Goal: Task Accomplishment & Management: Manage account settings

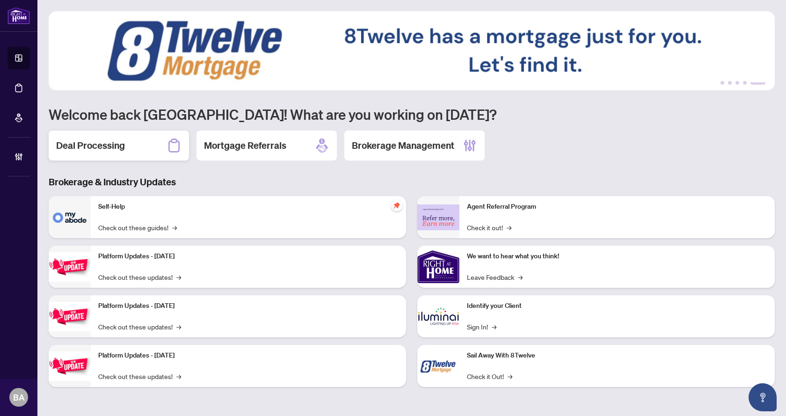
click at [125, 142] on div "Deal Processing" at bounding box center [119, 145] width 140 height 30
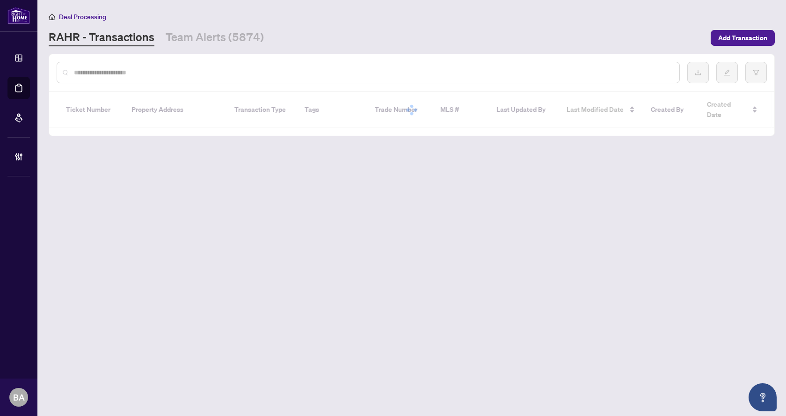
click at [149, 75] on input "text" at bounding box center [373, 72] width 598 height 10
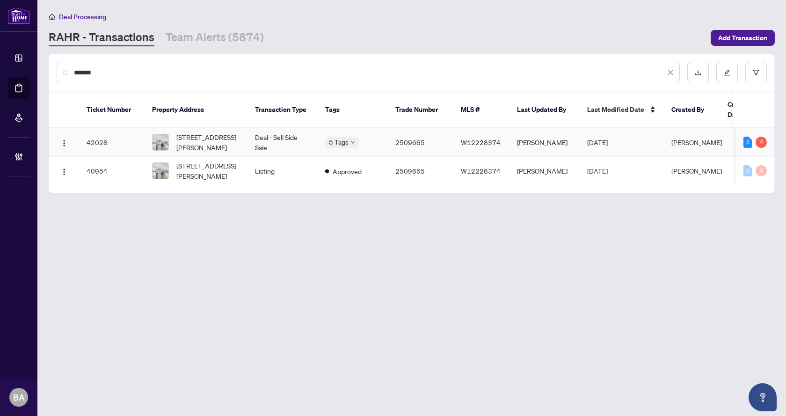
type input "*******"
click at [289, 132] on td "Deal - Sell Side Sale" at bounding box center [282, 142] width 70 height 29
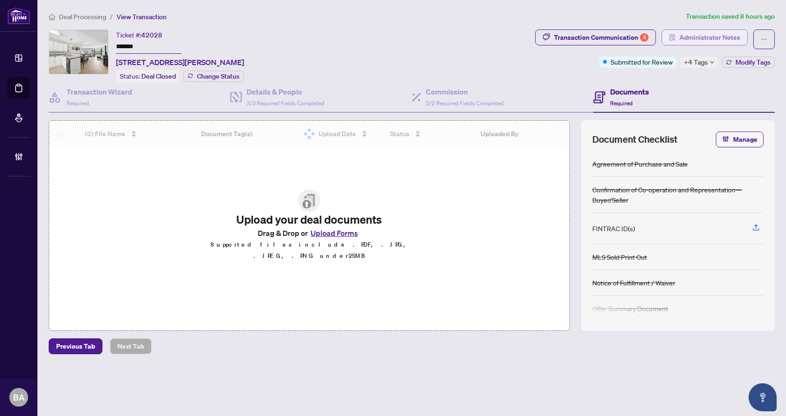
click at [692, 38] on span "Administrator Notes" at bounding box center [709, 37] width 61 height 15
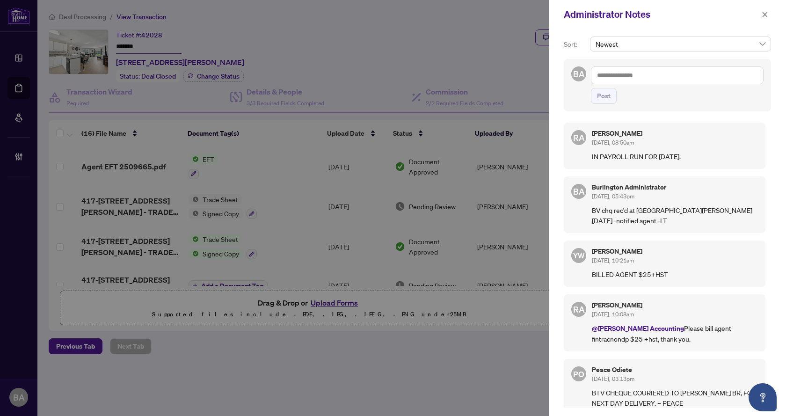
click at [630, 73] on textarea at bounding box center [677, 75] width 173 height 18
drag, startPoint x: 725, startPoint y: 76, endPoint x: 524, endPoint y: 71, distance: 201.6
click at [524, 71] on div "**********" at bounding box center [393, 208] width 786 height 416
type textarea "**********"
click at [605, 93] on span "Post" at bounding box center [604, 95] width 14 height 15
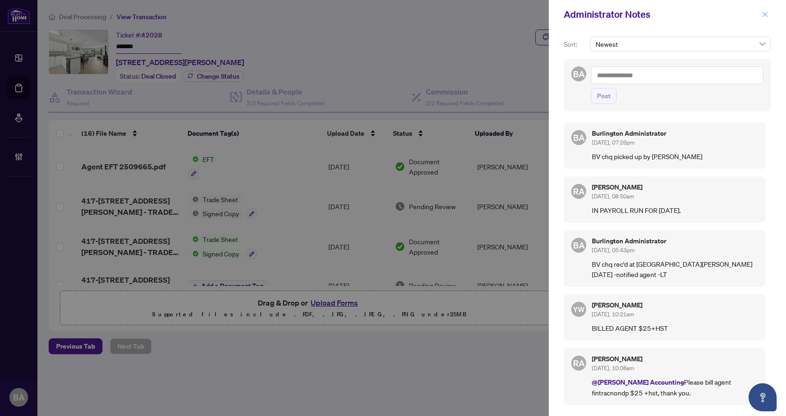
click at [765, 16] on icon "close" at bounding box center [764, 14] width 5 height 5
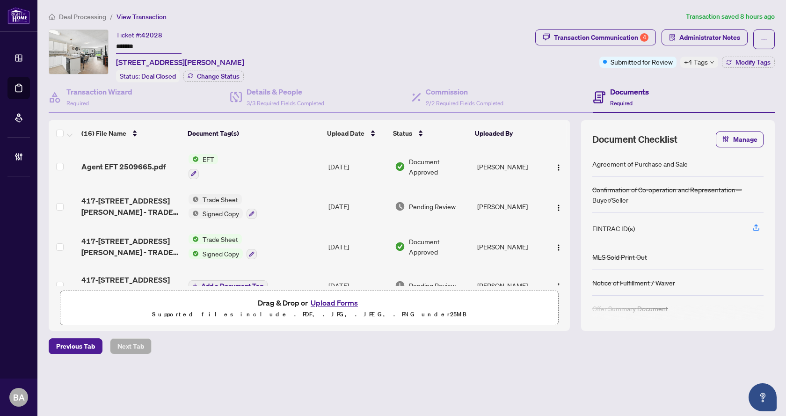
click at [73, 18] on span "Deal Processing" at bounding box center [82, 17] width 47 height 8
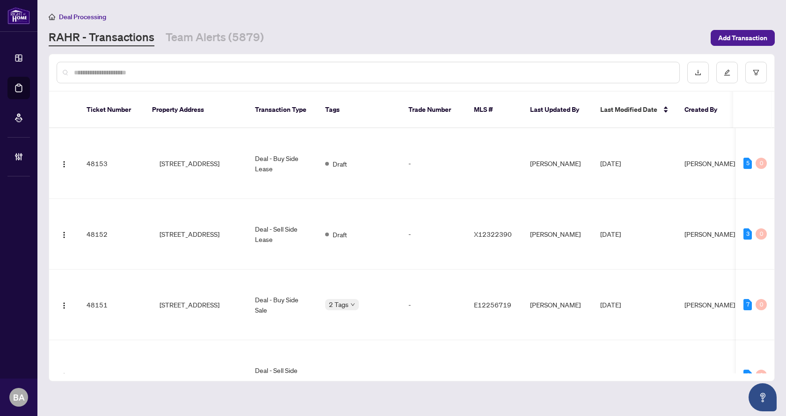
click at [164, 70] on input "text" at bounding box center [373, 72] width 598 height 10
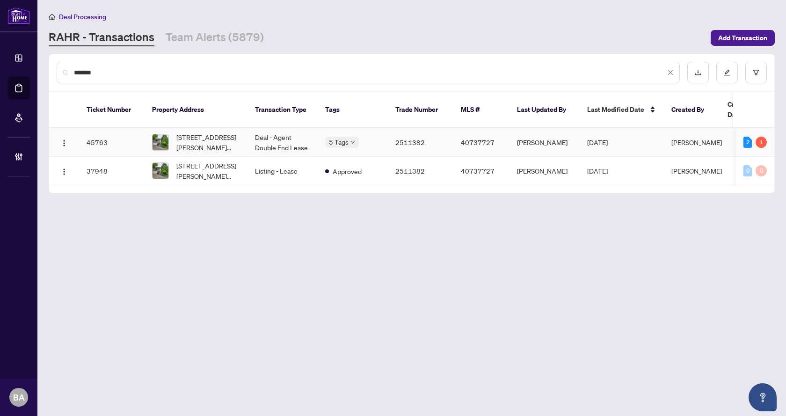
type input "*******"
click at [281, 134] on td "Deal - Agent Double End Lease" at bounding box center [282, 142] width 70 height 29
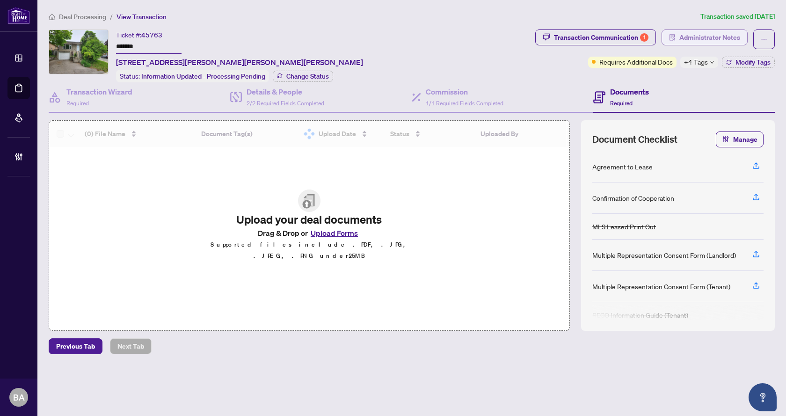
click at [711, 42] on span "Administrator Notes" at bounding box center [709, 37] width 61 height 15
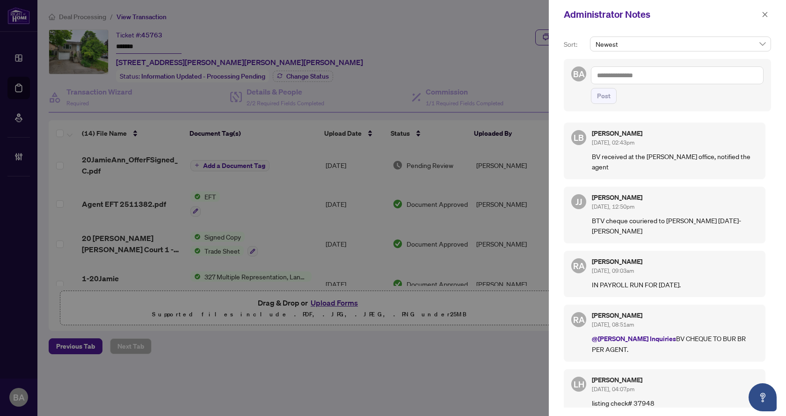
click at [620, 79] on textarea at bounding box center [677, 75] width 173 height 18
paste textarea "**********"
type textarea "**********"
click at [607, 91] on span "Post" at bounding box center [604, 95] width 14 height 15
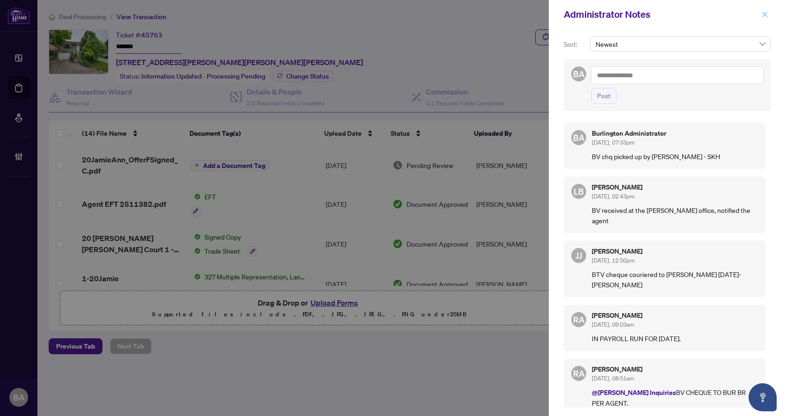
click at [765, 14] on icon "close" at bounding box center [764, 14] width 7 height 7
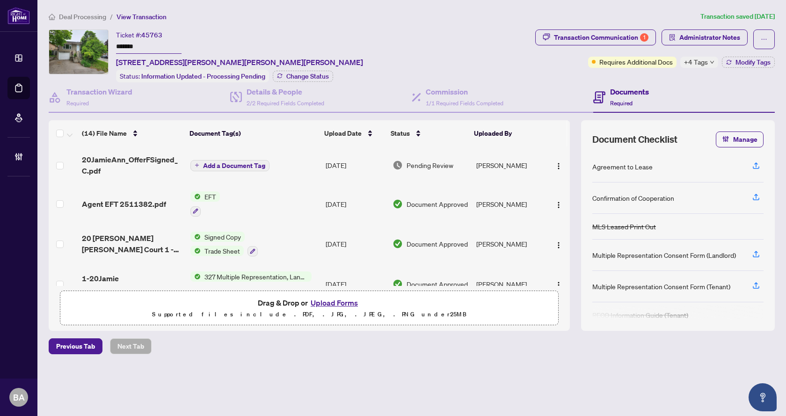
click at [74, 12] on li "Deal Processing" at bounding box center [78, 16] width 58 height 11
click at [78, 20] on span "Deal Processing" at bounding box center [82, 17] width 47 height 8
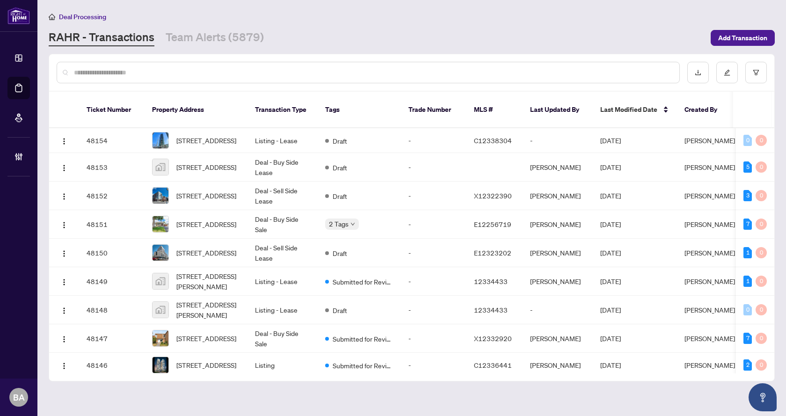
drag, startPoint x: 211, startPoint y: 41, endPoint x: 235, endPoint y: 47, distance: 25.2
click at [211, 40] on link "Team Alerts (5879)" at bounding box center [215, 37] width 98 height 17
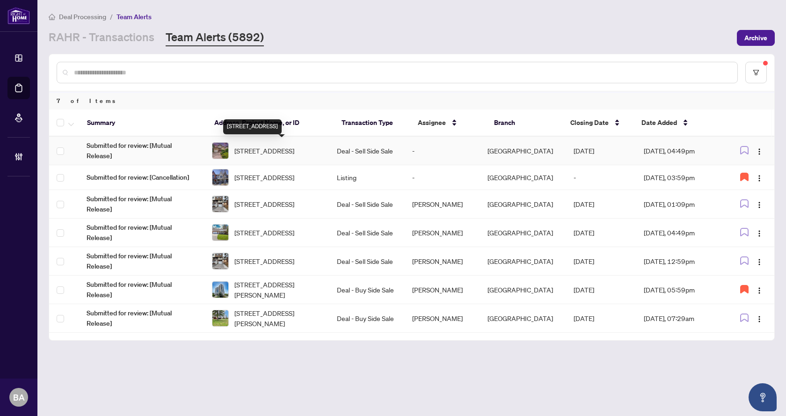
click at [293, 151] on span "[STREET_ADDRESS]" at bounding box center [264, 150] width 60 height 10
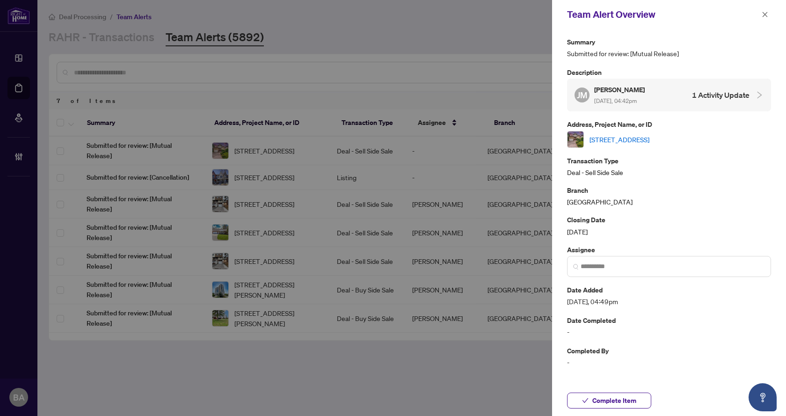
click at [649, 140] on link "[STREET_ADDRESS]" at bounding box center [619, 139] width 60 height 10
click at [762, 14] on icon "close" at bounding box center [764, 14] width 7 height 7
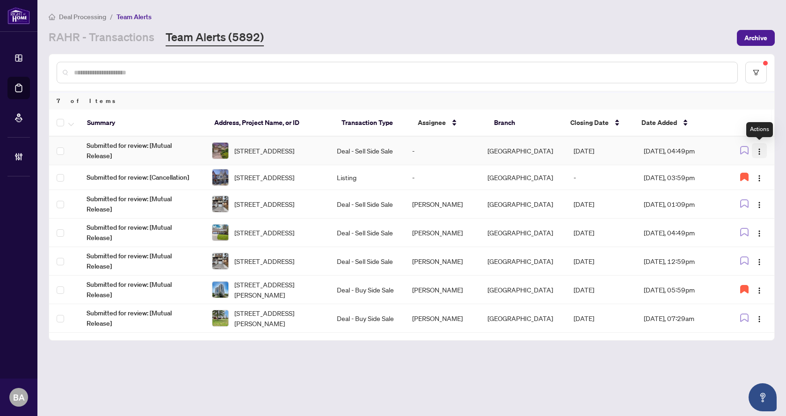
click at [761, 153] on img "button" at bounding box center [758, 151] width 7 height 7
click at [738, 187] on span "Assign User" at bounding box center [736, 184] width 43 height 10
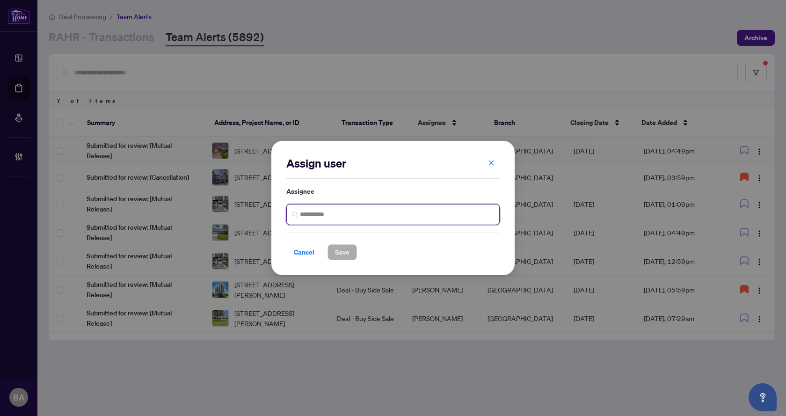
click at [344, 212] on input "search" at bounding box center [397, 214] width 194 height 10
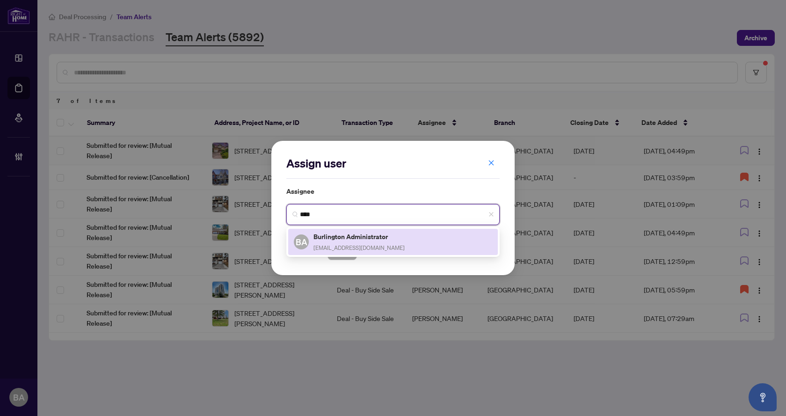
click at [377, 245] on span "[EMAIL_ADDRESS][DOMAIN_NAME]" at bounding box center [358, 247] width 91 height 7
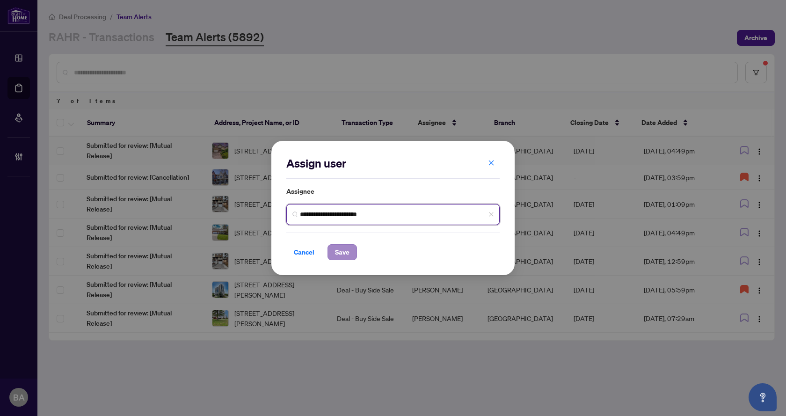
type input "**********"
click at [350, 254] on button "Save" at bounding box center [341, 252] width 29 height 16
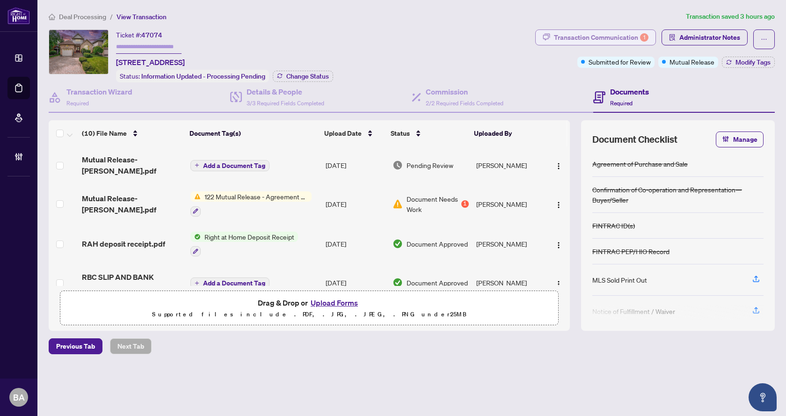
click at [605, 37] on div "Transaction Communication 1" at bounding box center [601, 37] width 94 height 15
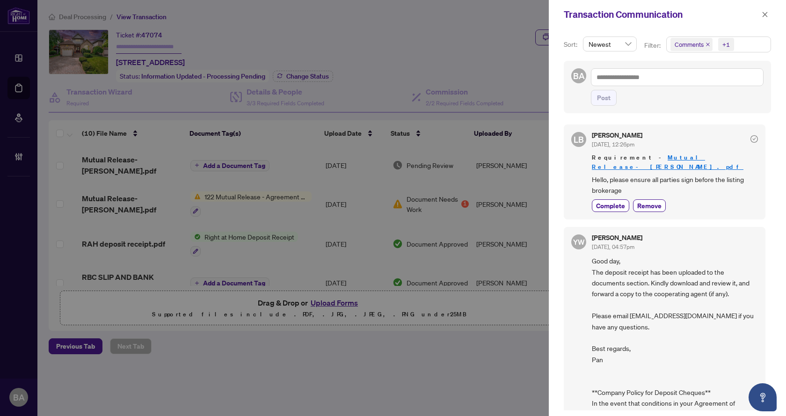
click at [103, 153] on div at bounding box center [393, 208] width 786 height 416
click at [105, 158] on div at bounding box center [393, 208] width 786 height 416
click at [761, 12] on icon "close" at bounding box center [764, 14] width 7 height 7
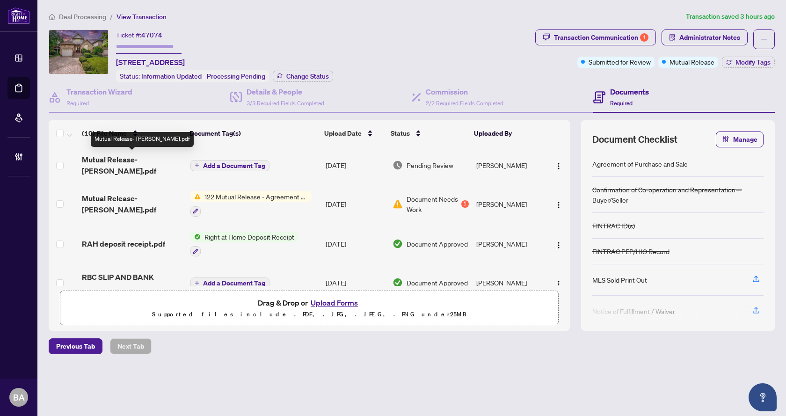
click at [112, 161] on span "Mutual Release- Augustus.pdf" at bounding box center [132, 165] width 101 height 22
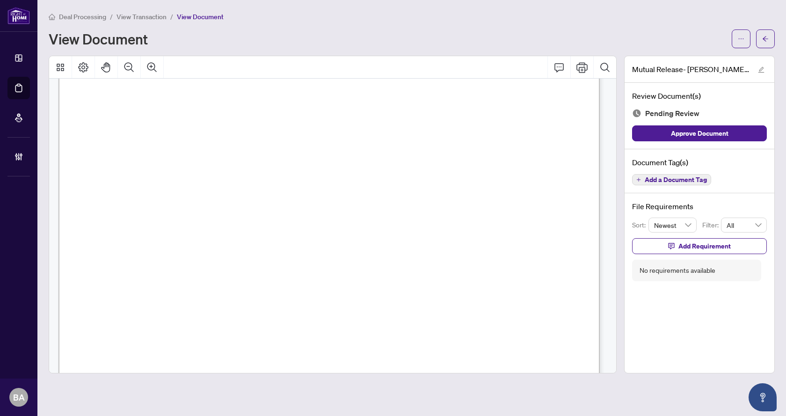
scroll to position [191, 0]
click at [734, 40] on button "button" at bounding box center [740, 38] width 19 height 19
click at [699, 57] on span "Download" at bounding box center [706, 59] width 71 height 10
click at [670, 184] on button "Add a Document Tag" at bounding box center [671, 179] width 79 height 11
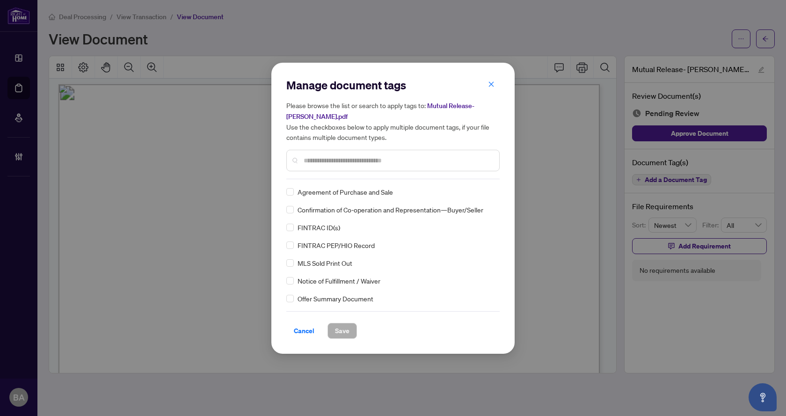
click at [336, 164] on input "text" at bounding box center [397, 160] width 188 height 10
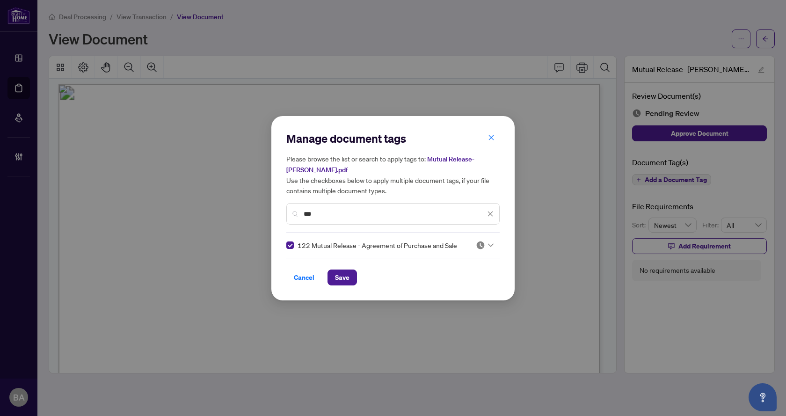
click at [336, 211] on input "***" at bounding box center [393, 214] width 181 height 10
drag, startPoint x: 336, startPoint y: 211, endPoint x: 278, endPoint y: 214, distance: 58.5
click at [278, 213] on div "Manage document tags Please browse the list or search to apply tags to: Mutual …" at bounding box center [392, 208] width 243 height 184
type input "********"
click at [340, 279] on span "Save" at bounding box center [342, 277] width 14 height 15
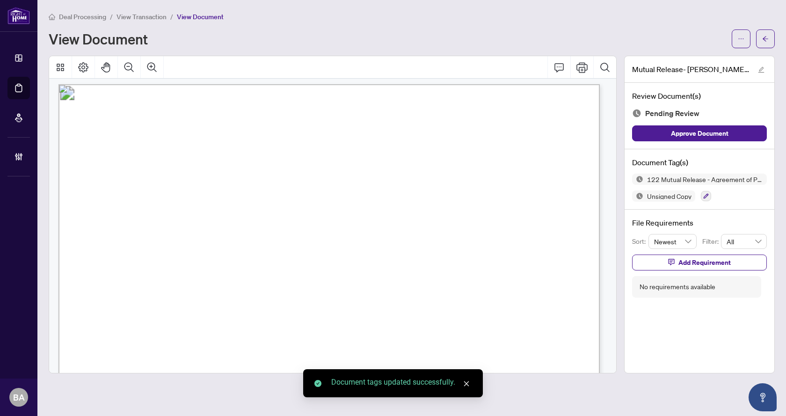
click at [767, 43] on span "button" at bounding box center [765, 38] width 7 height 15
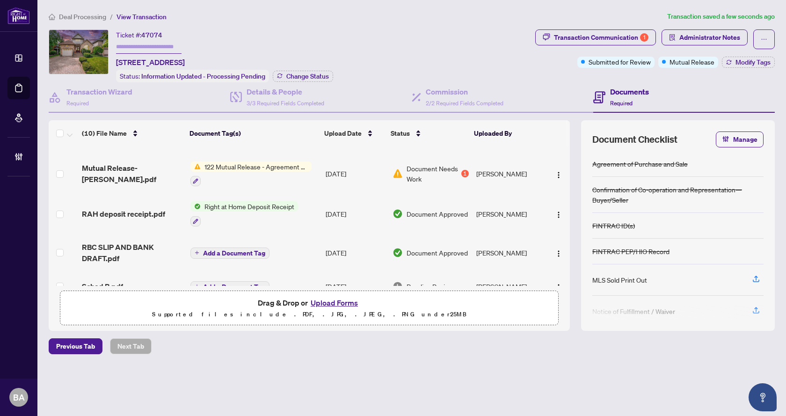
scroll to position [47, 0]
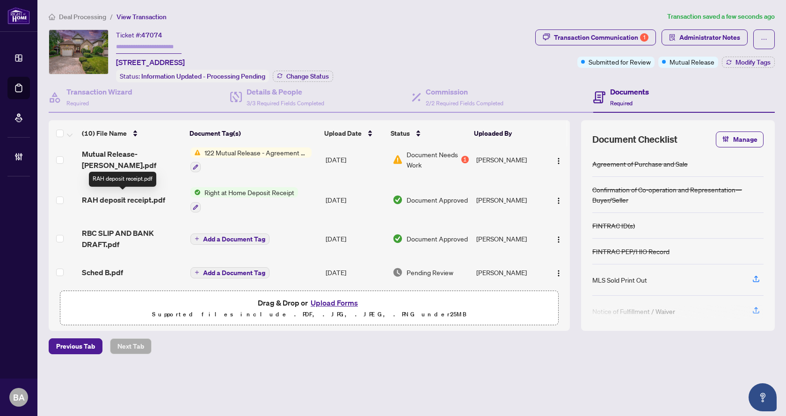
click at [144, 197] on span "RAH deposit receipt.pdf" at bounding box center [123, 199] width 83 height 11
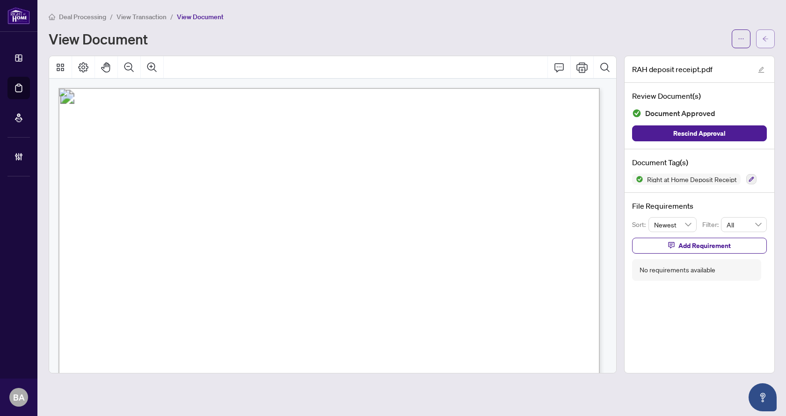
click at [768, 38] on icon "arrow-left" at bounding box center [765, 39] width 7 height 7
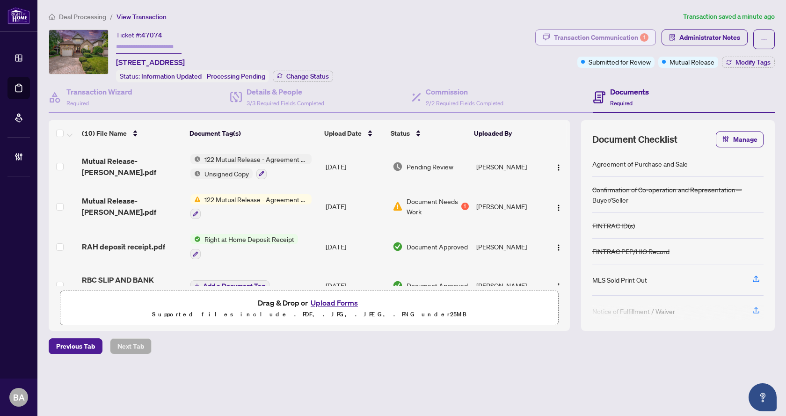
click at [571, 38] on div "Transaction Communication 1" at bounding box center [601, 37] width 94 height 15
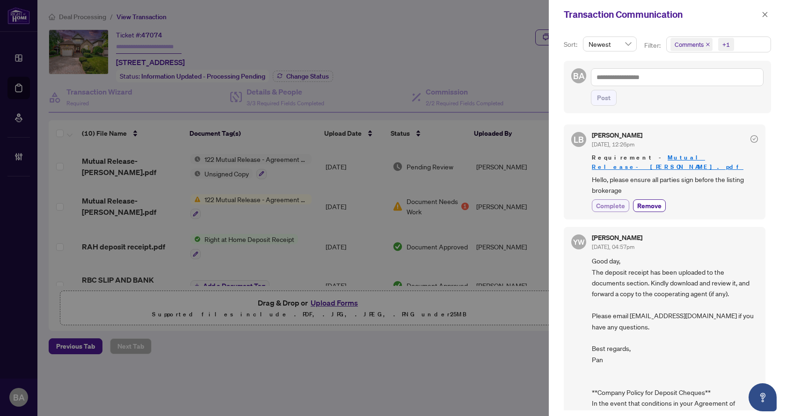
click at [613, 201] on span "Complete" at bounding box center [610, 206] width 29 height 10
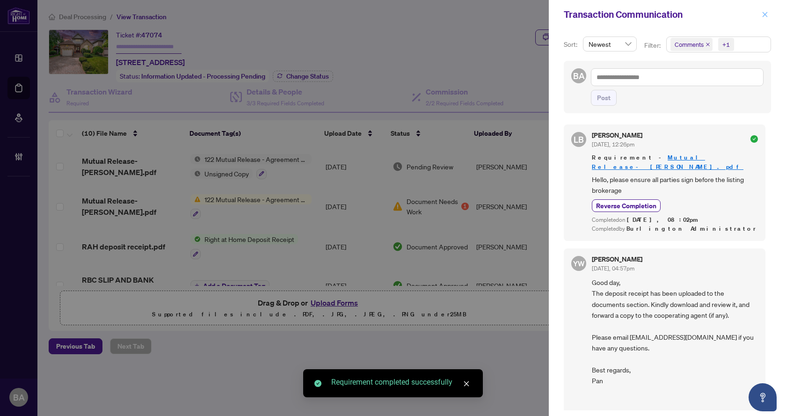
click at [760, 16] on button "button" at bounding box center [764, 14] width 12 height 11
